Goal: Task Accomplishment & Management: Complete application form

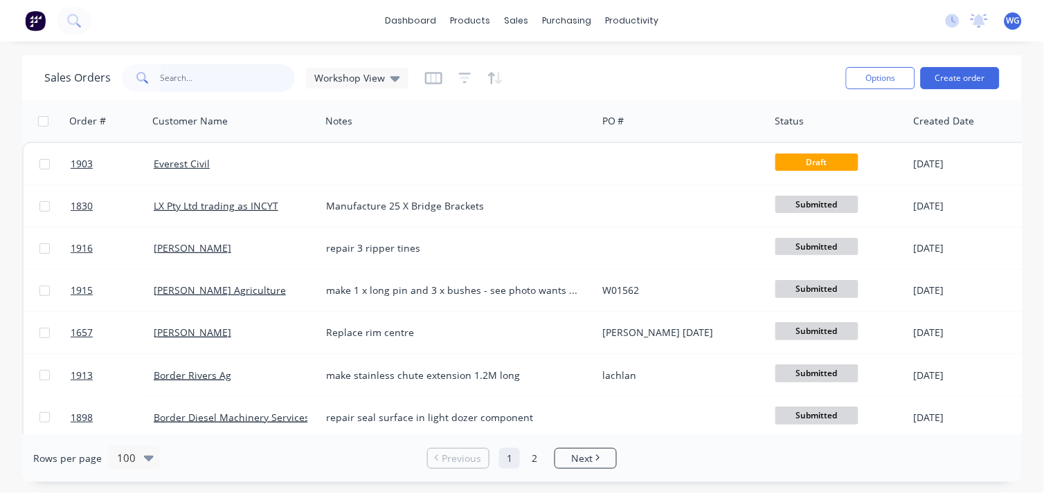
click at [182, 85] on input "text" at bounding box center [228, 78] width 135 height 28
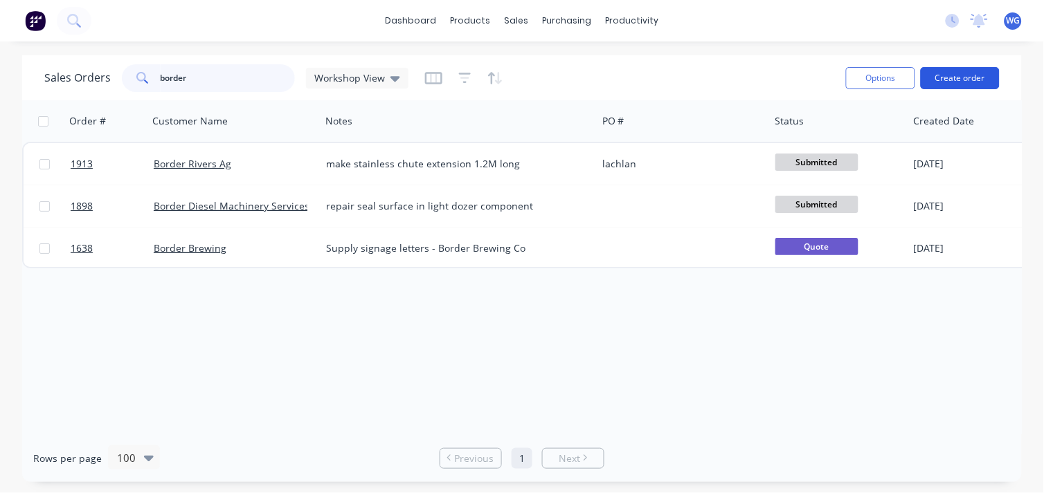
type input "border"
click at [960, 83] on button "Create order" at bounding box center [959, 78] width 79 height 22
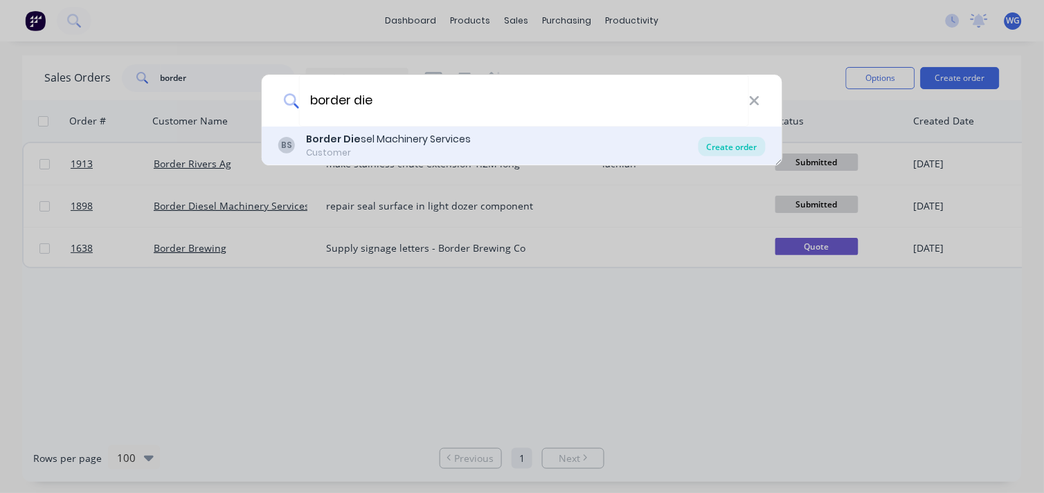
type input "border die"
click at [737, 143] on div "Create order" at bounding box center [731, 146] width 67 height 19
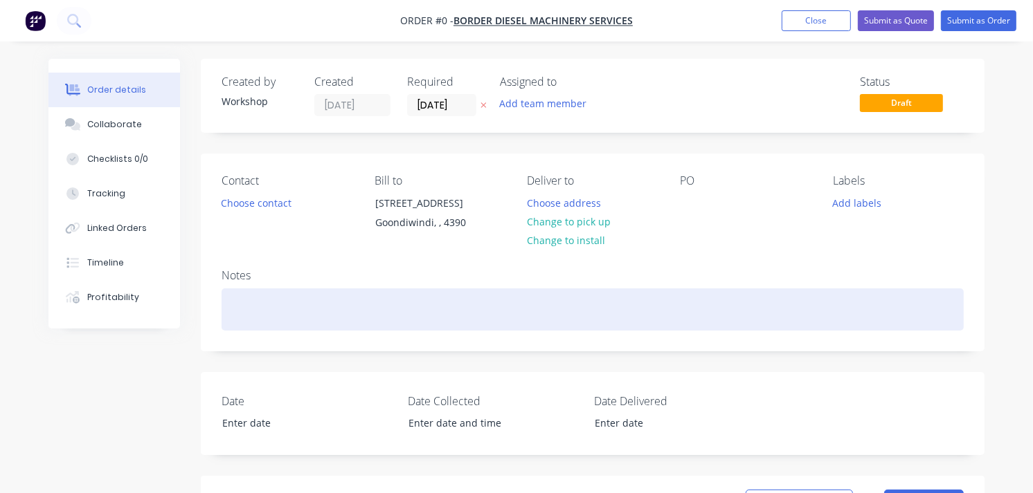
click at [264, 305] on div at bounding box center [592, 310] width 742 height 42
click at [417, 313] on div "line bore 2 x cat skid steer track parts" at bounding box center [592, 310] width 742 height 42
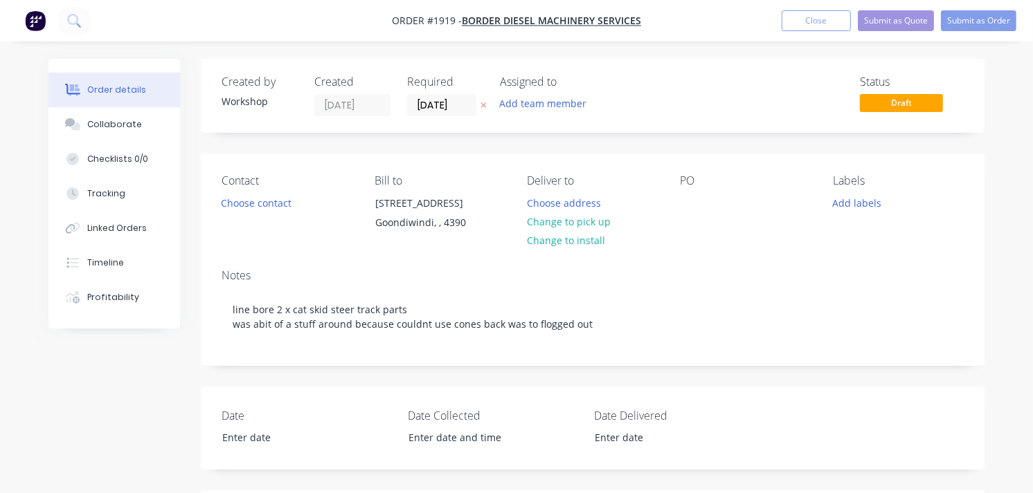
click at [496, 266] on div "Notes line bore 2 x cat skid steer track parts was abit of a stuff around becau…" at bounding box center [592, 311] width 783 height 107
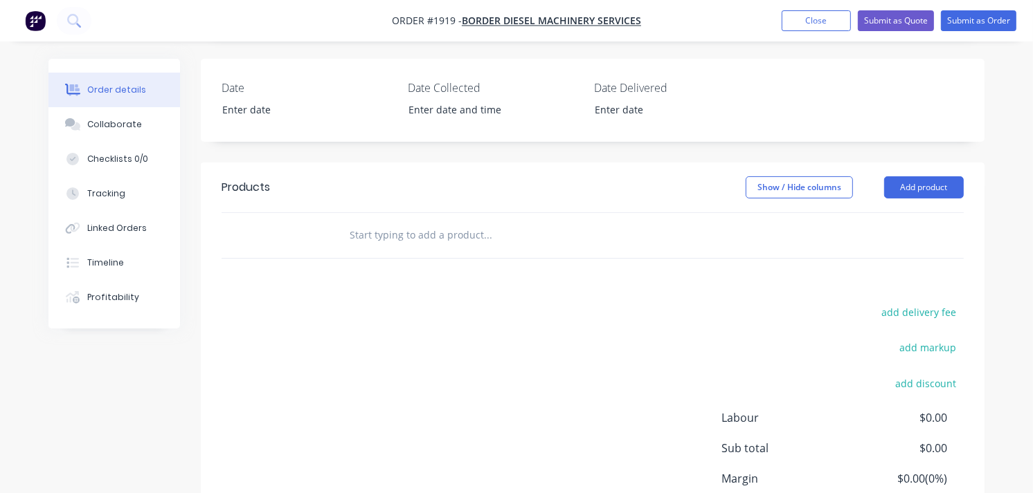
scroll to position [329, 0]
click at [395, 244] on input "text" at bounding box center [487, 234] width 277 height 28
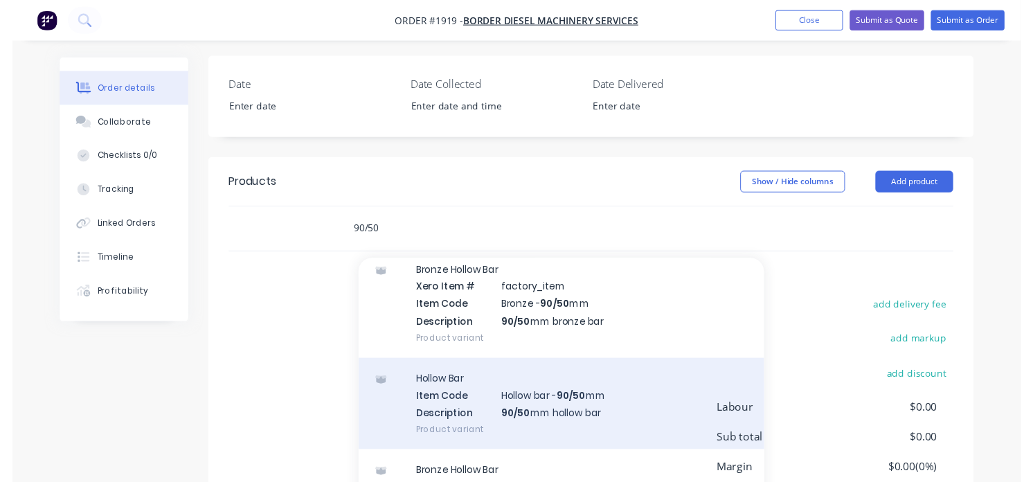
scroll to position [54, 0]
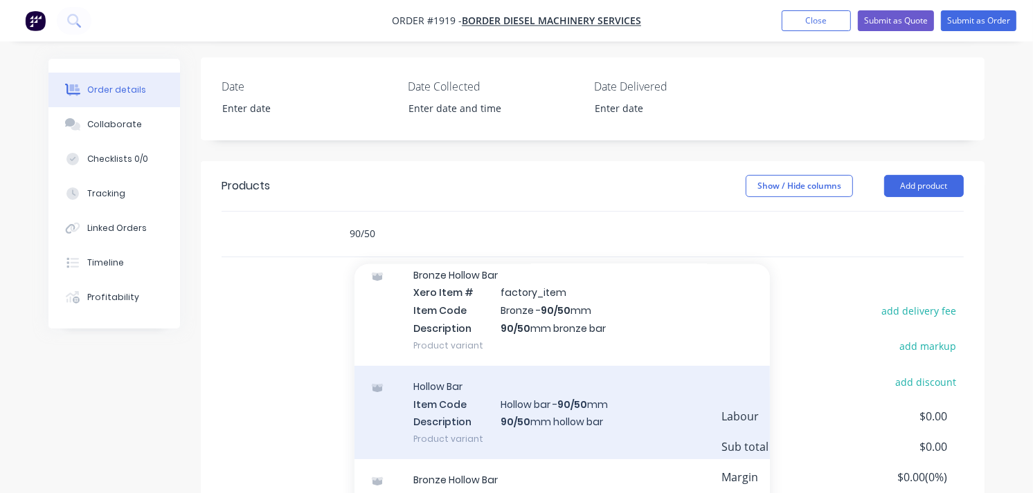
type input "90/50"
click at [557, 410] on div "Hollow Bar Item Code Hollow bar - 90/50 mm Description 90/50 mm hollow bar Prod…" at bounding box center [561, 412] width 415 height 93
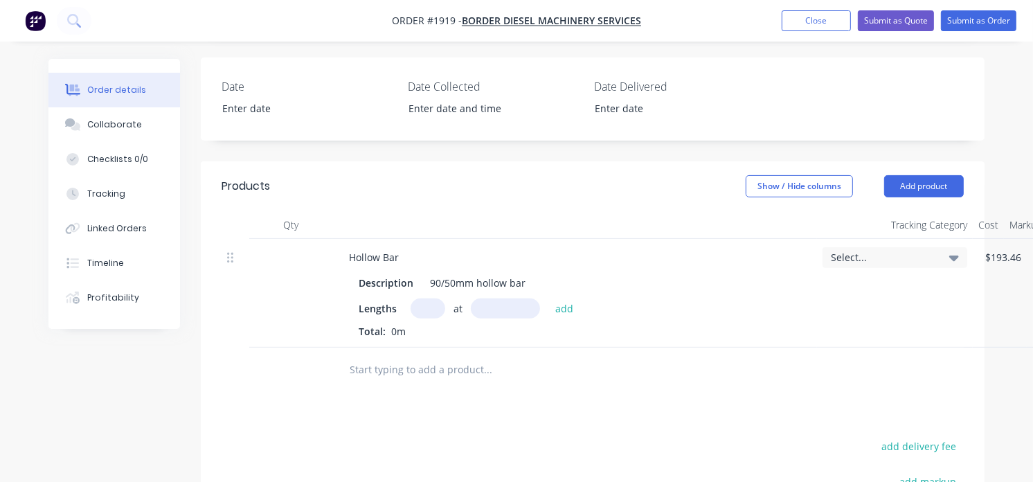
click at [426, 312] on input "text" at bounding box center [427, 308] width 35 height 20
type input "2"
click at [493, 307] on input "text" at bounding box center [505, 308] width 69 height 20
type input "273mm"
click at [561, 309] on button "add" at bounding box center [564, 307] width 33 height 19
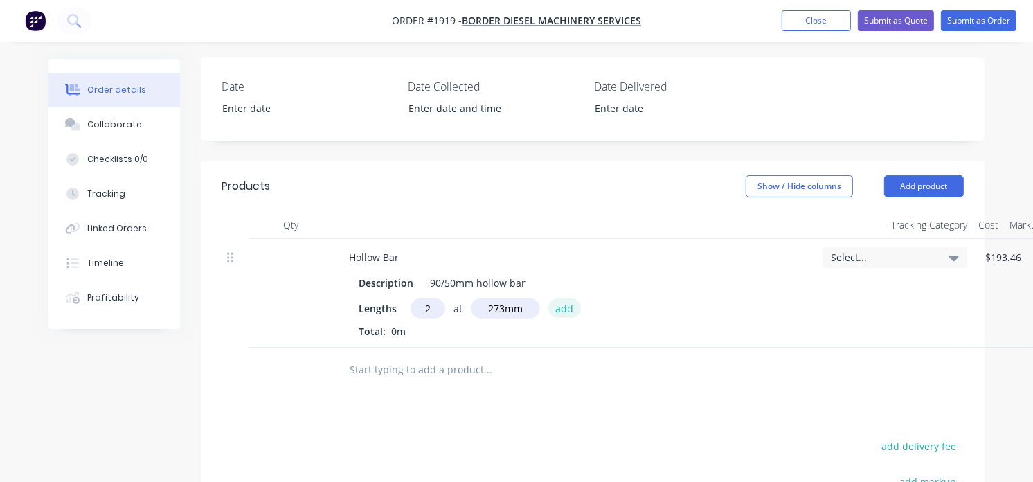
type input "$316.89"
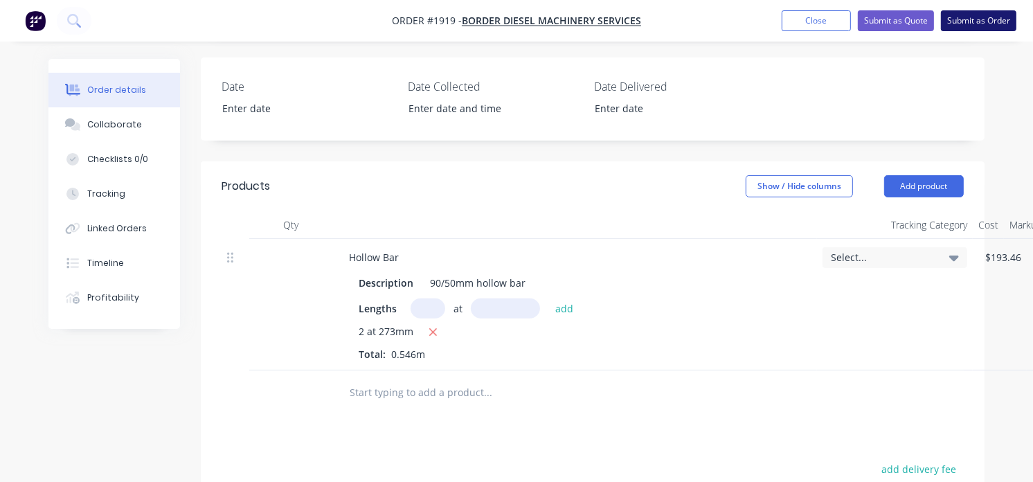
click at [997, 26] on button "Submit as Order" at bounding box center [978, 20] width 75 height 21
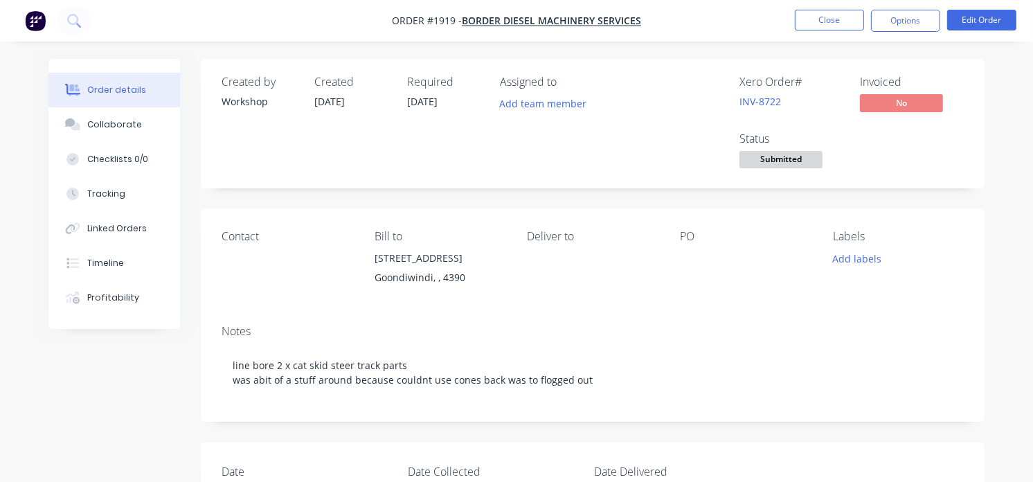
click at [785, 159] on span "Submitted" at bounding box center [780, 159] width 83 height 17
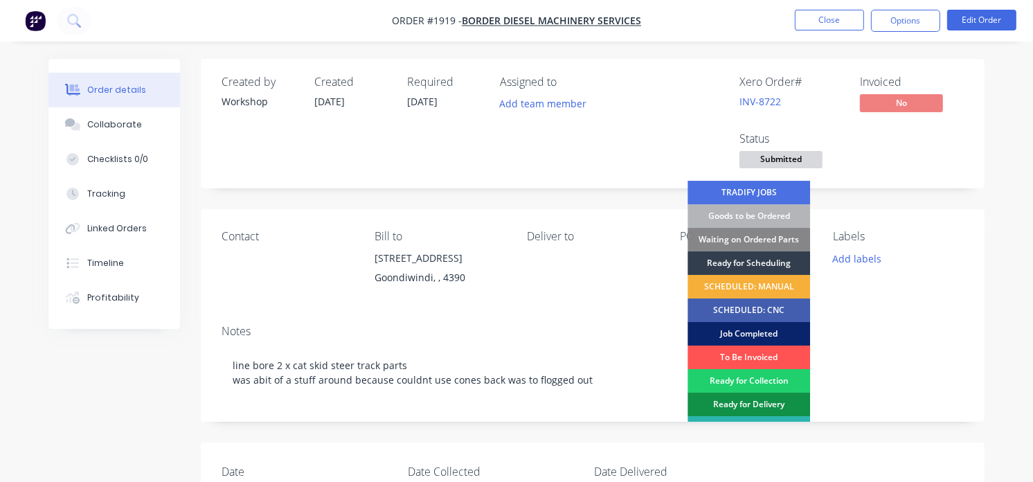
click at [755, 327] on div "Job Completed" at bounding box center [748, 334] width 122 height 24
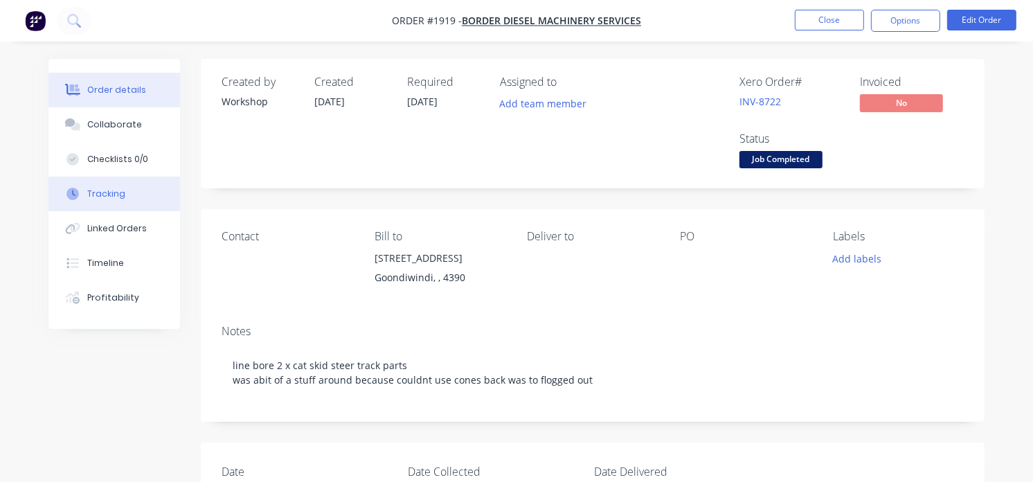
click at [105, 188] on div "Tracking" at bounding box center [106, 194] width 38 height 12
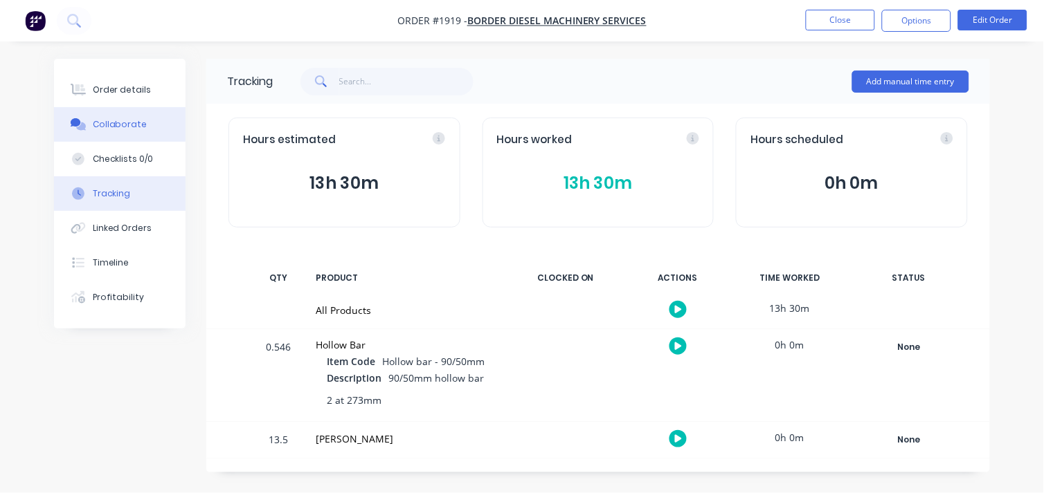
click at [120, 112] on button "Collaborate" at bounding box center [119, 124] width 131 height 35
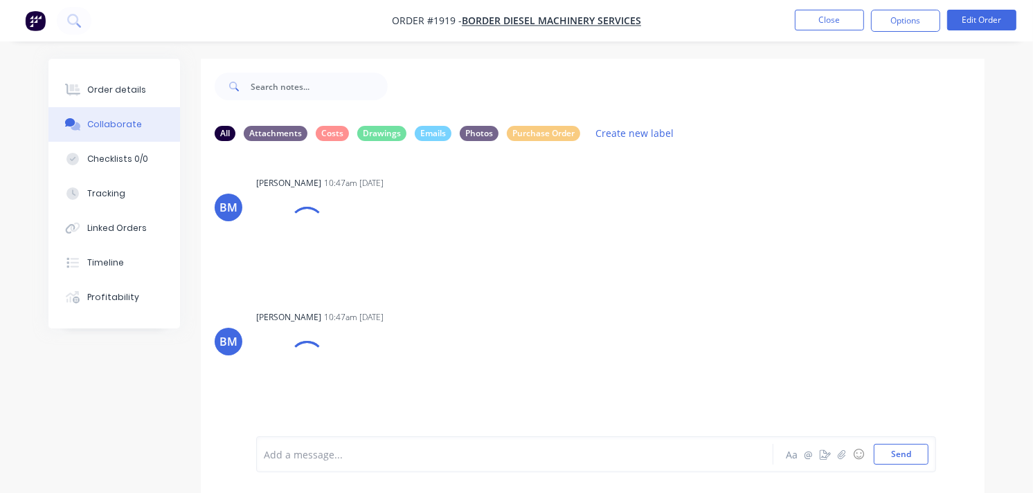
click at [298, 451] on div at bounding box center [513, 455] width 498 height 15
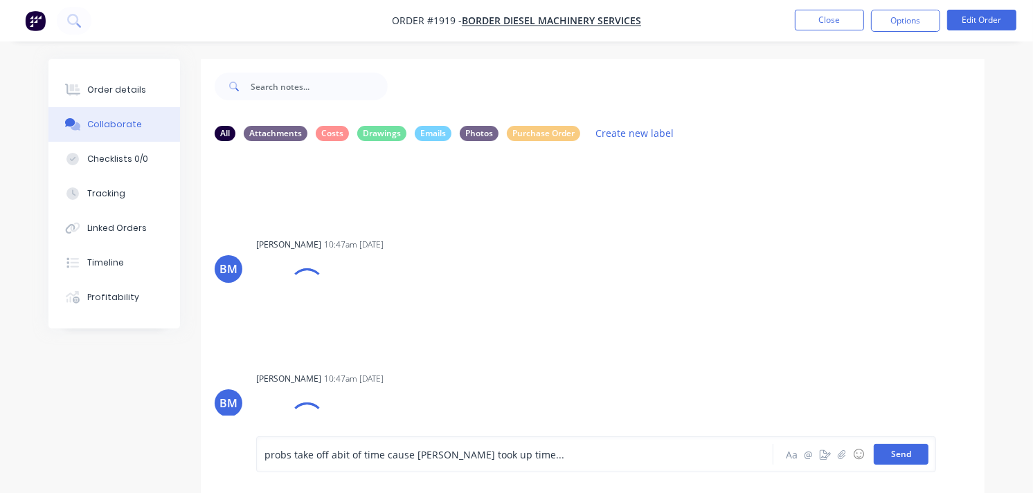
click at [910, 455] on button "Send" at bounding box center [900, 454] width 55 height 21
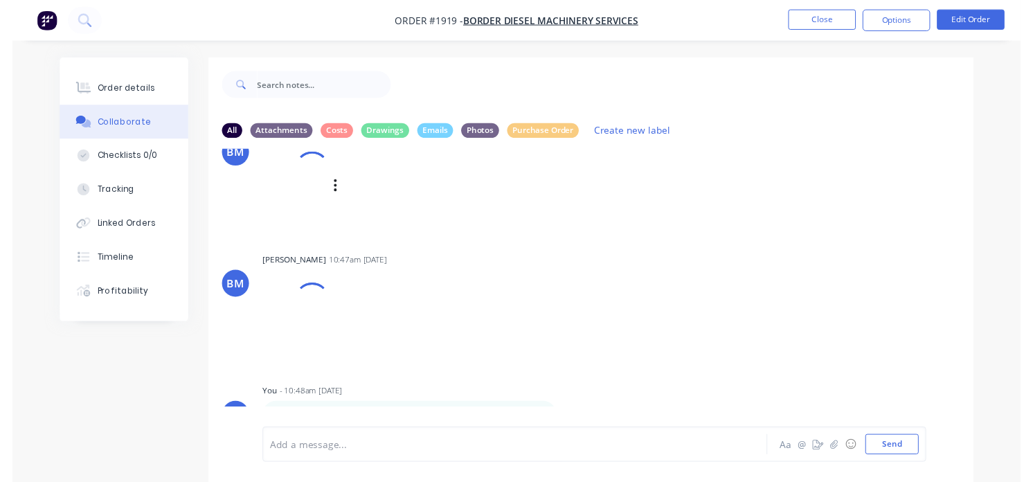
scroll to position [21, 0]
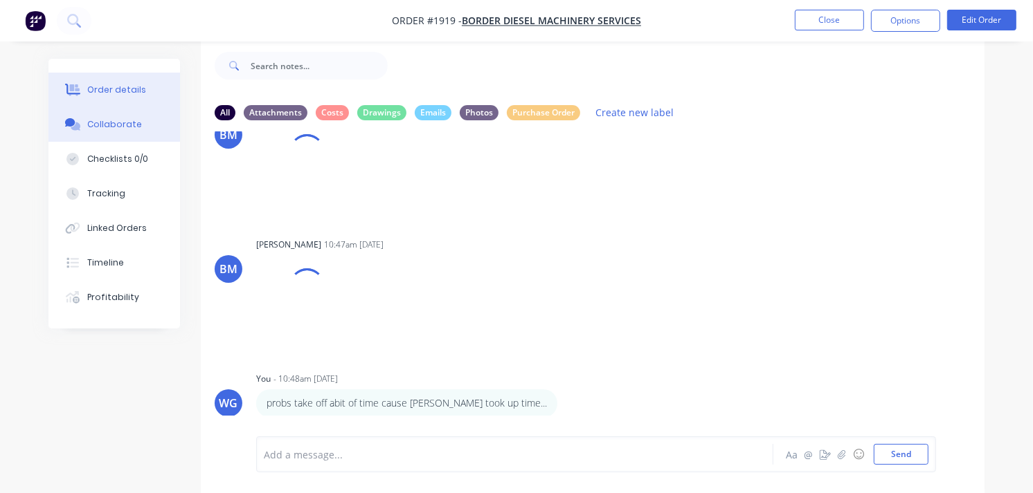
click at [140, 84] on button "Order details" at bounding box center [113, 90] width 131 height 35
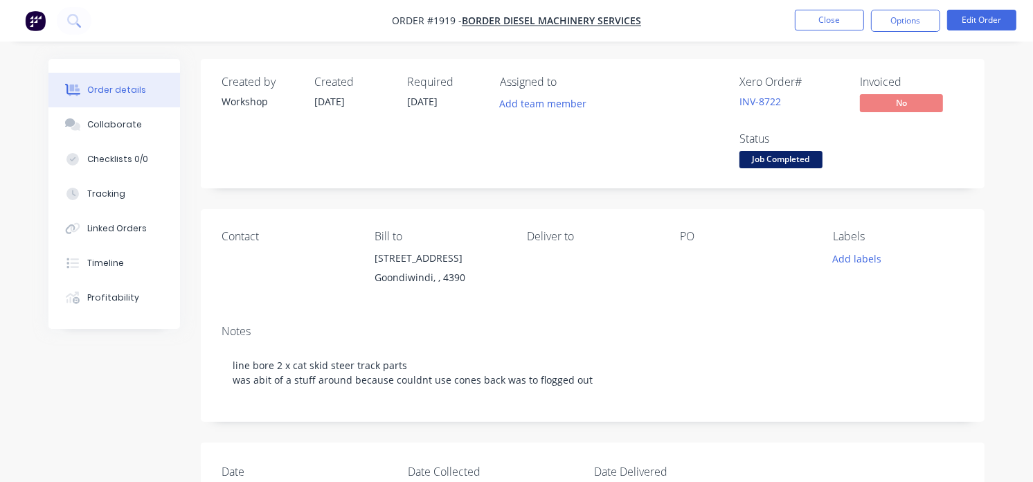
click at [28, 21] on img "button" at bounding box center [35, 20] width 21 height 21
